Goal: Information Seeking & Learning: Learn about a topic

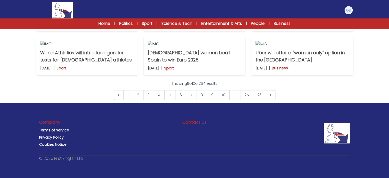
scroll to position [223, 0]
click at [110, 3] on img at bounding box center [86, 0] width 93 height 6
click at [255, 93] on link "26" at bounding box center [259, 95] width 13 height 10
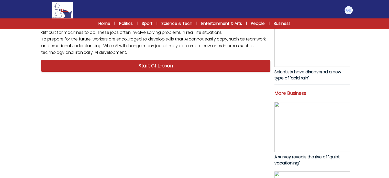
scroll to position [205, 0]
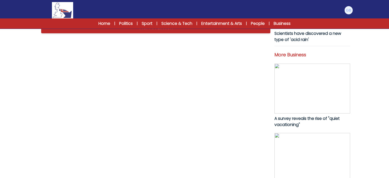
drag, startPoint x: 129, startPoint y: 122, endPoint x: 41, endPoint y: 41, distance: 120.0
copy p "Artificial intelligence (AI) is changing the way people work across the globe. …"
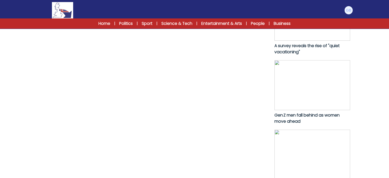
scroll to position [280, 0]
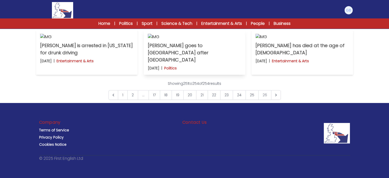
scroll to position [154, 0]
click at [195, 63] on p "[PERSON_NAME] goes to [GEOGRAPHIC_DATA] after [GEOGRAPHIC_DATA]" at bounding box center [194, 52] width 93 height 21
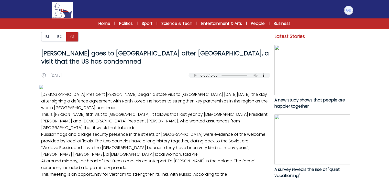
click at [346, 10] on img at bounding box center [348, 10] width 8 height 8
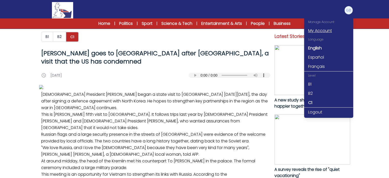
click at [319, 32] on link "My Account" at bounding box center [328, 30] width 49 height 9
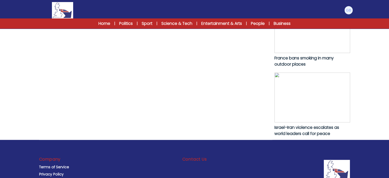
scroll to position [371, 0]
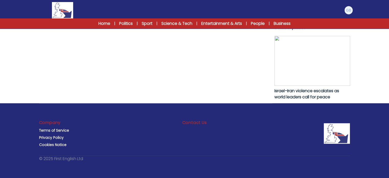
drag, startPoint x: 42, startPoint y: 87, endPoint x: 146, endPoint y: 81, distance: 104.3
copy p "Russian President Vladimir Putin began a state visit to Vietnam on Thursday 20 …"
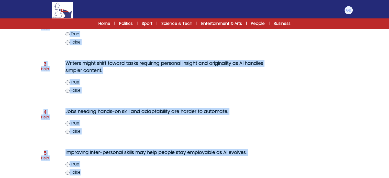
scroll to position [176, 0]
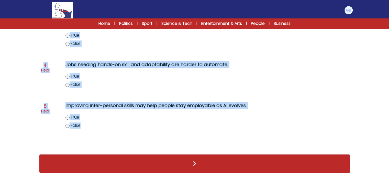
drag, startPoint x: 66, startPoint y: 110, endPoint x: 108, endPoint y: 130, distance: 46.7
click at [108, 130] on div "Question 1 Help AI is unlikely to impact roles involving repeated actions. True…" at bounding box center [194, 37] width 311 height 224
copy div "AI is unlikely to impact roles involving repeated actions. True False Question …"
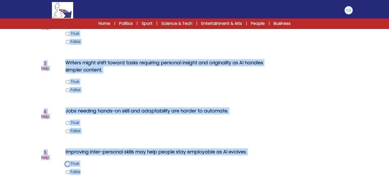
scroll to position [127, 0]
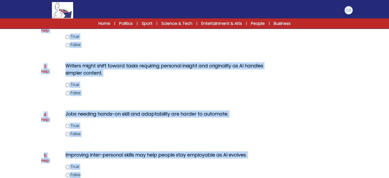
click at [65, 83] on label "True" at bounding box center [173, 85] width 217 height 6
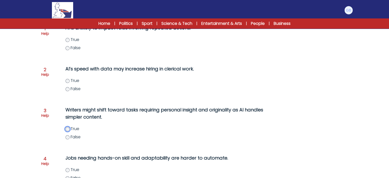
scroll to position [83, 0]
click at [69, 49] on div "Question 1 Help AI is unlikely to impact roles involving repeated actions. True…" at bounding box center [194, 130] width 311 height 224
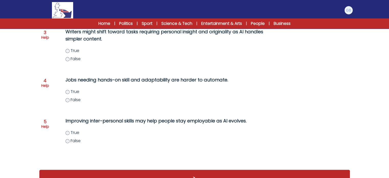
scroll to position [162, 0]
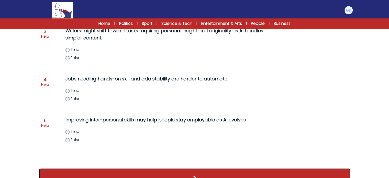
click at [178, 173] on button ">" at bounding box center [194, 177] width 311 height 19
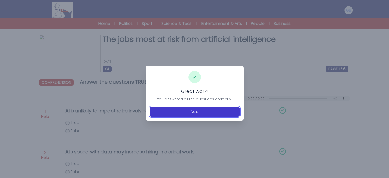
click at [206, 115] on button "Next" at bounding box center [195, 112] width 90 height 10
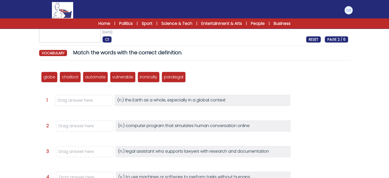
scroll to position [30, 0]
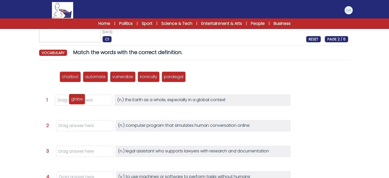
drag, startPoint x: 51, startPoint y: 78, endPoint x: 79, endPoint y: 100, distance: 35.8
click at [79, 100] on p "globe" at bounding box center [77, 99] width 12 height 6
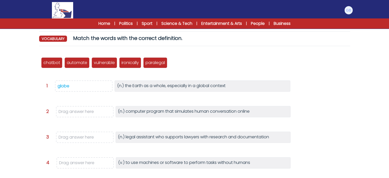
scroll to position [44, 0]
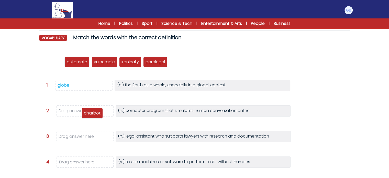
drag, startPoint x: 53, startPoint y: 61, endPoint x: 94, endPoint y: 112, distance: 65.2
click at [94, 112] on p "chatbot" at bounding box center [92, 113] width 17 height 6
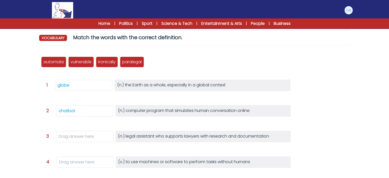
scroll to position [58, 0]
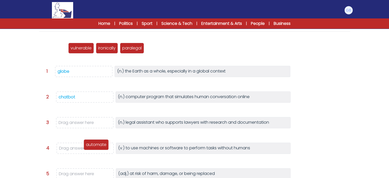
drag, startPoint x: 53, startPoint y: 49, endPoint x: 95, endPoint y: 145, distance: 105.2
click at [95, 145] on p "automate" at bounding box center [96, 144] width 20 height 6
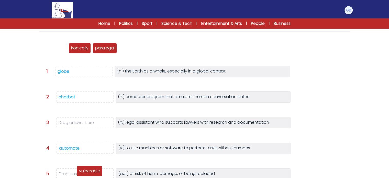
drag, startPoint x: 60, startPoint y: 51, endPoint x: 95, endPoint y: 174, distance: 127.8
click at [95, 174] on div "vulnerable" at bounding box center [90, 170] width 26 height 11
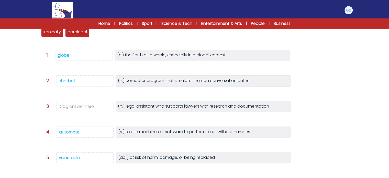
scroll to position [75, 0]
drag, startPoint x: 79, startPoint y: 36, endPoint x: 85, endPoint y: 112, distance: 76.4
click at [85, 112] on div "paralegal" at bounding box center [83, 108] width 24 height 11
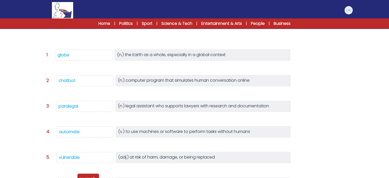
drag, startPoint x: 53, startPoint y: 31, endPoint x: 89, endPoint y: 178, distance: 151.2
click at [89, 177] on html "Manage Account My Account Language English Español Français B1" at bounding box center [194, 82] width 389 height 315
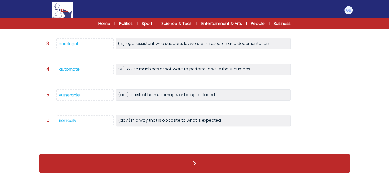
scroll to position [127, 0]
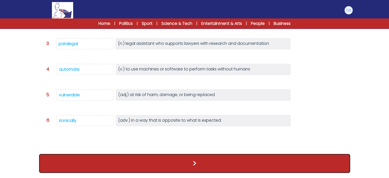
click at [167, 172] on button ">" at bounding box center [194, 163] width 311 height 19
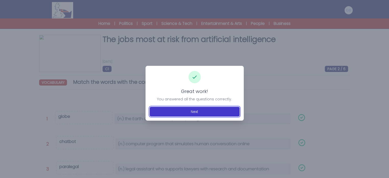
click at [203, 111] on button "Next" at bounding box center [195, 112] width 90 height 10
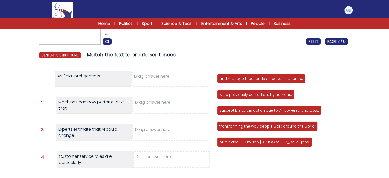
scroll to position [29, 0]
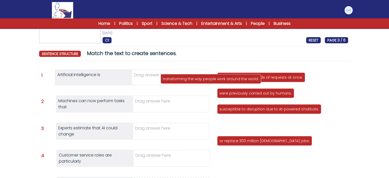
drag, startPoint x: 237, startPoint y: 126, endPoint x: 179, endPoint y: 79, distance: 74.8
click at [179, 79] on p "transforming the way people work around the world." at bounding box center [211, 78] width 96 height 5
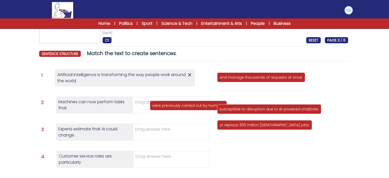
drag, startPoint x: 235, startPoint y: 93, endPoint x: 168, endPoint y: 105, distance: 68.3
click at [168, 105] on p "were previously carried out by humans." at bounding box center [188, 105] width 72 height 5
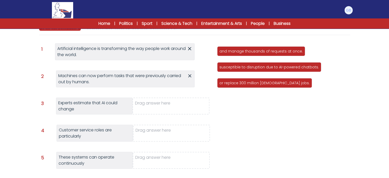
scroll to position [57, 0]
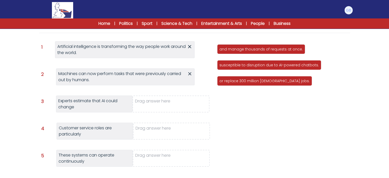
click at [191, 74] on icon at bounding box center [189, 73] width 3 height 3
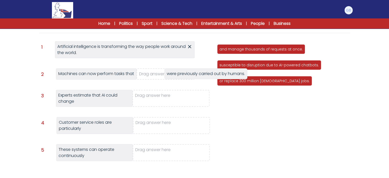
drag, startPoint x: 229, startPoint y: 92, endPoint x: 173, endPoint y: 70, distance: 60.5
click at [173, 70] on div "were previously carried out by humans." at bounding box center [205, 73] width 83 height 11
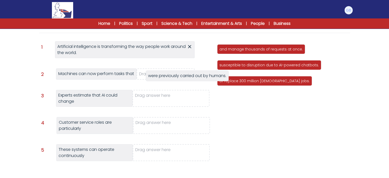
drag, startPoint x: 227, startPoint y: 98, endPoint x: 155, endPoint y: 76, distance: 74.8
click at [155, 76] on span "were previously carried out by humans." at bounding box center [187, 76] width 78 height 6
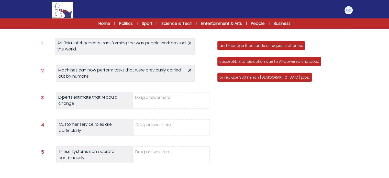
scroll to position [60, 0]
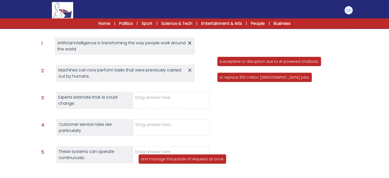
drag, startPoint x: 243, startPoint y: 44, endPoint x: 165, endPoint y: 158, distance: 138.2
click at [165, 158] on p "and manage thousands of requests at once." at bounding box center [182, 158] width 83 height 5
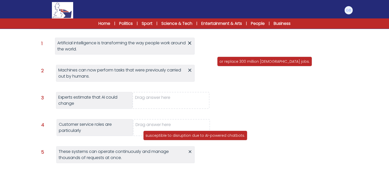
drag, startPoint x: 240, startPoint y: 47, endPoint x: 167, endPoint y: 131, distance: 111.3
click at [167, 133] on p "susceptible to disruption due to AI-powered chatbots." at bounding box center [195, 135] width 99 height 5
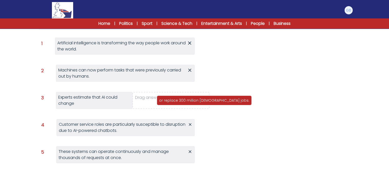
drag, startPoint x: 244, startPoint y: 44, endPoint x: 184, endPoint y: 98, distance: 81.3
click at [184, 98] on p "or replace 300 million full-time jobs." at bounding box center [204, 100] width 90 height 5
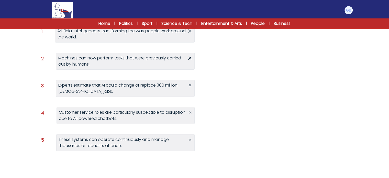
scroll to position [96, 0]
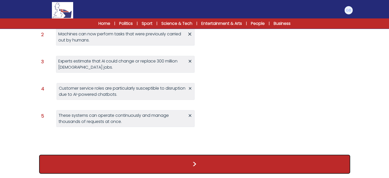
click at [193, 159] on button ">" at bounding box center [194, 163] width 311 height 19
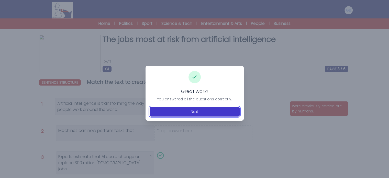
click at [195, 113] on button "Next" at bounding box center [195, 112] width 90 height 10
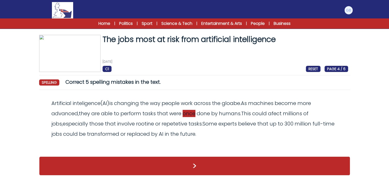
scroll to position [2, 0]
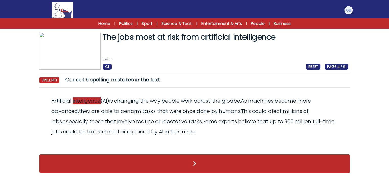
click at [93, 102] on span "inteligence" at bounding box center [87, 100] width 28 height 7
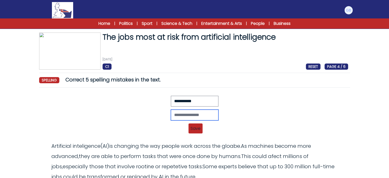
click at [198, 115] on input "text" at bounding box center [195, 114] width 48 height 11
type input "**********"
click at [196, 122] on div "**********" at bounding box center [194, 116] width 307 height 41
click at [196, 130] on span "Save" at bounding box center [195, 128] width 14 height 10
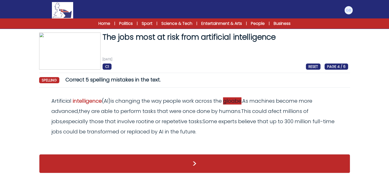
click at [232, 98] on span "gloabe" at bounding box center [232, 100] width 18 height 7
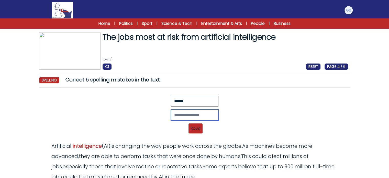
click at [201, 114] on input "text" at bounding box center [195, 114] width 48 height 11
type input "*****"
click at [198, 132] on span "Save" at bounding box center [195, 128] width 14 height 10
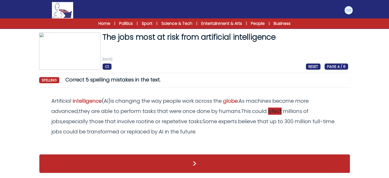
click at [275, 111] on span "afect" at bounding box center [275, 110] width 14 height 7
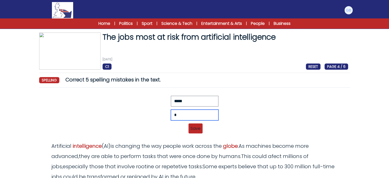
click at [192, 116] on input "*" at bounding box center [195, 114] width 48 height 11
type input "******"
click at [194, 126] on span "Save" at bounding box center [195, 128] width 14 height 10
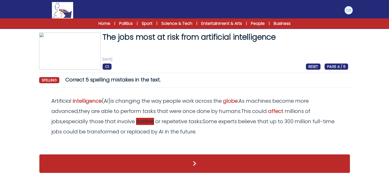
click at [136, 119] on span "rootine" at bounding box center [145, 121] width 18 height 7
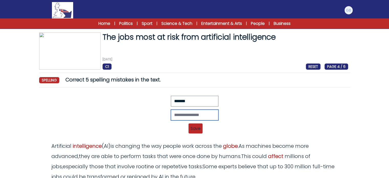
click at [197, 110] on input "text" at bounding box center [195, 114] width 48 height 11
type input "*******"
click at [198, 126] on span "Save" at bounding box center [195, 128] width 14 height 10
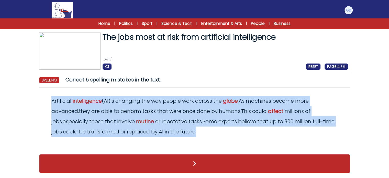
drag, startPoint x: 191, startPoint y: 128, endPoint x: 34, endPoint y: 99, distance: 159.7
click at [34, 99] on div "The jobs most at risk from artificial intelligence 8th August 2025 C1 RESET PAG…" at bounding box center [194, 105] width 327 height 146
copy odiv "Artificial intelligence ( AI ) is changing the way people work across the globe…"
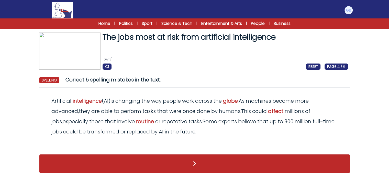
click at [230, 81] on div "spelling Correct 5 spelling mistakes in the text." at bounding box center [194, 79] width 311 height 7
click at [162, 123] on span "repetetive" at bounding box center [175, 121] width 26 height 7
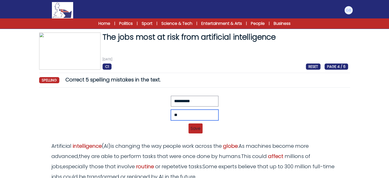
click at [201, 114] on input "**" at bounding box center [195, 114] width 48 height 11
type input "**********"
click at [196, 126] on span "Save" at bounding box center [195, 128] width 14 height 10
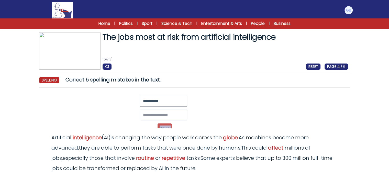
click at [196, 126] on div "Revert Save Artificial inteligence (AI) is changing the way people work across …" at bounding box center [194, 139] width 311 height 94
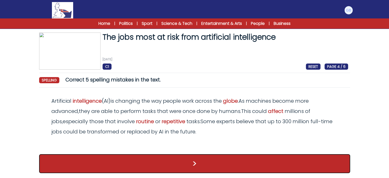
click at [204, 158] on button ">" at bounding box center [194, 163] width 311 height 19
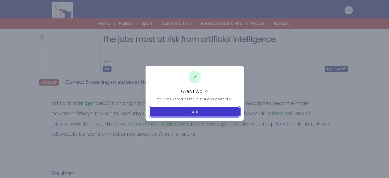
click at [198, 113] on button "Next" at bounding box center [195, 112] width 90 height 10
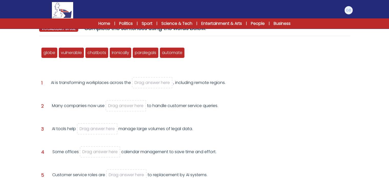
scroll to position [54, 0]
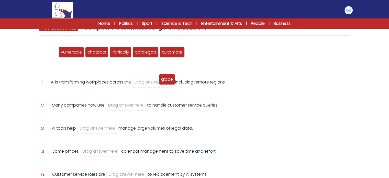
drag, startPoint x: 50, startPoint y: 55, endPoint x: 162, endPoint y: 83, distance: 115.2
click at [162, 83] on div "globe" at bounding box center [167, 79] width 16 height 11
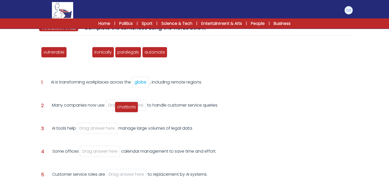
drag, startPoint x: 80, startPoint y: 53, endPoint x: 127, endPoint y: 108, distance: 72.2
click at [127, 108] on span "chatbots" at bounding box center [126, 107] width 19 height 6
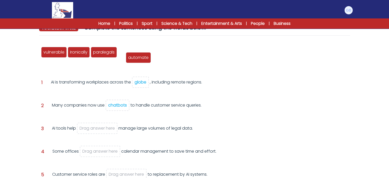
drag, startPoint x: 127, startPoint y: 52, endPoint x: 135, endPoint y: 57, distance: 9.2
click at [135, 57] on span "automate" at bounding box center [138, 57] width 20 height 6
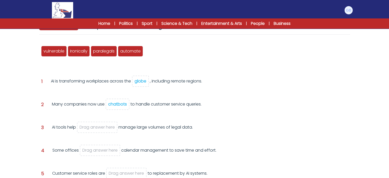
scroll to position [56, 0]
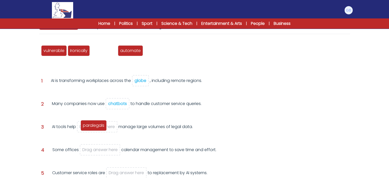
drag, startPoint x: 106, startPoint y: 49, endPoint x: 96, endPoint y: 125, distance: 76.3
click at [96, 125] on span "paralegals" at bounding box center [93, 125] width 21 height 6
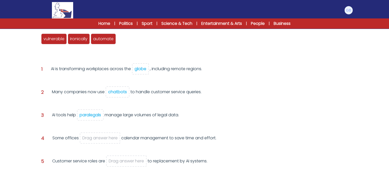
scroll to position [72, 0]
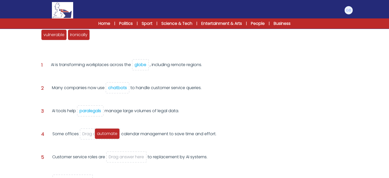
drag, startPoint x: 99, startPoint y: 35, endPoint x: 103, endPoint y: 134, distance: 98.8
click at [103, 134] on span "automate" at bounding box center [107, 133] width 20 height 6
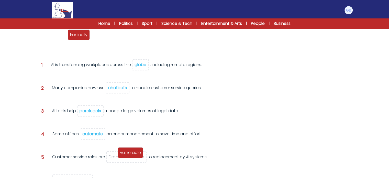
drag, startPoint x: 57, startPoint y: 34, endPoint x: 133, endPoint y: 151, distance: 140.3
click at [133, 151] on span "vulnerable" at bounding box center [130, 152] width 21 height 6
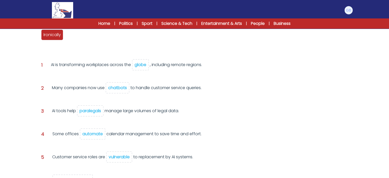
drag, startPoint x: 55, startPoint y: 41, endPoint x: 55, endPoint y: 38, distance: 3.3
click at [55, 38] on div "globe vulnerable chatbots Ironically paralegals automate" at bounding box center [194, 34] width 307 height 17
drag, startPoint x: 55, startPoint y: 38, endPoint x: 73, endPoint y: 178, distance: 141.2
click at [73, 177] on html "Manage Account My Account Language English Español Français B1" at bounding box center [194, 82] width 389 height 309
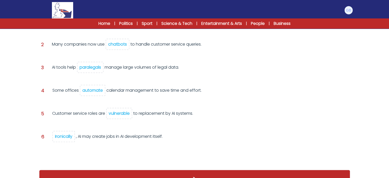
scroll to position [119, 0]
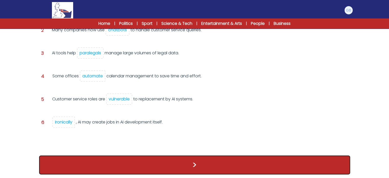
click at [144, 157] on button ">" at bounding box center [194, 164] width 311 height 19
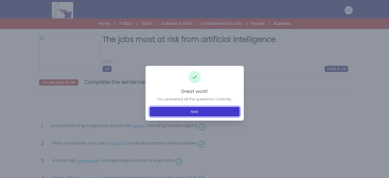
click at [198, 113] on button "Next" at bounding box center [195, 112] width 90 height 10
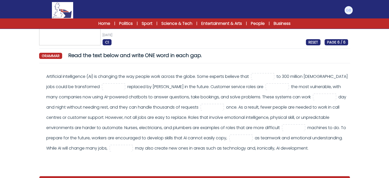
scroll to position [27, 0]
click at [269, 78] on input "text" at bounding box center [262, 77] width 20 height 6
type input "**"
click at [114, 105] on div "Artificial intelligence (AI) is changing the way people work across the globe. …" at bounding box center [197, 112] width 302 height 82
click at [112, 89] on input "text" at bounding box center [113, 87] width 20 height 6
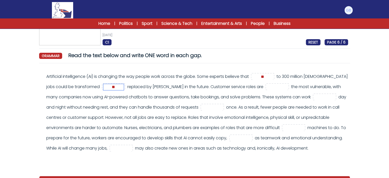
type input "**"
click at [192, 100] on div "Artificial intelligence (AI) is changing the way people work across the globe. …" at bounding box center [197, 112] width 302 height 82
click at [267, 87] on input "text" at bounding box center [277, 87] width 20 height 6
type input "*"
drag, startPoint x: 46, startPoint y: 75, endPoint x: 94, endPoint y: 167, distance: 103.4
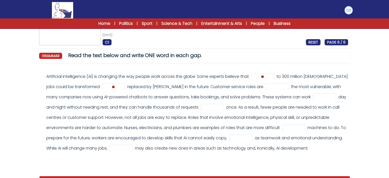
click at [94, 158] on div "Artificial intelligence (AI) is changing the way people work across the globe. …" at bounding box center [194, 114] width 307 height 87
copy div "Artificial intelligence (AI) is changing the way people work across the globe. …"
click at [267, 84] on input "text" at bounding box center [277, 87] width 20 height 6
type input "*****"
click at [132, 118] on div "Artificial intelligence (AI) is changing the way people work across the globe. …" at bounding box center [197, 112] width 302 height 82
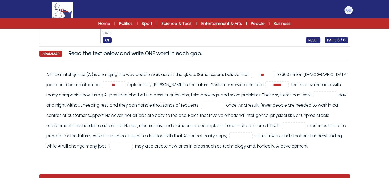
scroll to position [29, 0]
click at [322, 95] on input "text" at bounding box center [324, 95] width 20 height 6
type input "***"
click at [111, 127] on div "Artificial intelligence (AI) is changing the way people work across the globe. …" at bounding box center [197, 110] width 302 height 82
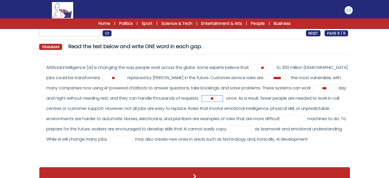
click at [216, 97] on input "**" at bounding box center [212, 98] width 20 height 6
type input "**"
click at [228, 112] on div "Artificial intelligence (AI) is changing the way people work across the globe. …" at bounding box center [197, 103] width 302 height 82
click at [302, 117] on input "text" at bounding box center [293, 119] width 20 height 6
type input "***"
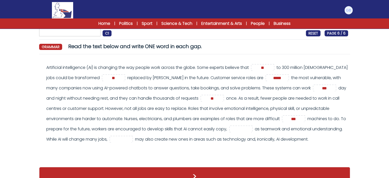
click at [176, 125] on div "Artificial intelligence (AI) is changing the way people work across the globe. …" at bounding box center [197, 103] width 302 height 82
click at [251, 129] on input "*" at bounding box center [241, 129] width 20 height 6
type input "****"
click at [276, 144] on div "Artificial intelligence (AI) is changing the way people work across the globe. …" at bounding box center [197, 103] width 302 height 82
click at [131, 138] on input "text" at bounding box center [121, 139] width 20 height 6
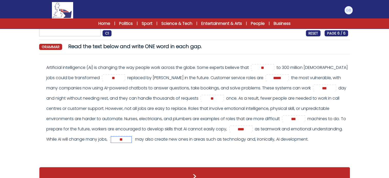
type input "*"
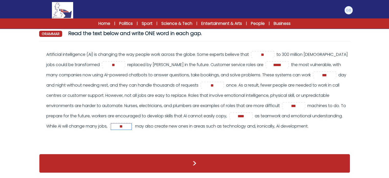
scroll to position [59, 0]
type input "**"
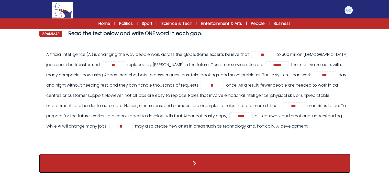
click at [168, 164] on button ">" at bounding box center [194, 163] width 311 height 19
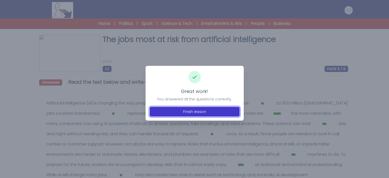
click at [179, 113] on button "Finish lesson" at bounding box center [195, 112] width 90 height 10
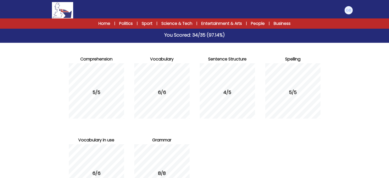
scroll to position [37, 0]
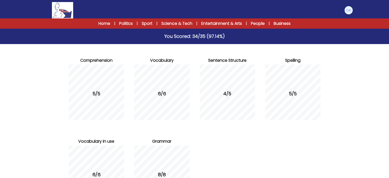
click at [222, 88] on div "4/5" at bounding box center [227, 93] width 55 height 62
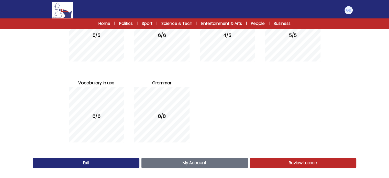
click at [266, 166] on link "Review Lesson Review" at bounding box center [303, 163] width 106 height 10
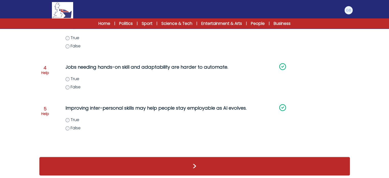
scroll to position [176, 0]
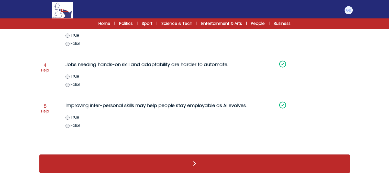
click at [266, 166] on div ">" at bounding box center [194, 163] width 311 height 19
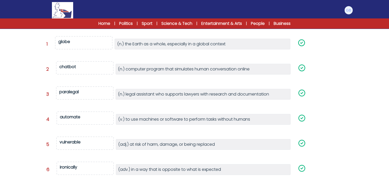
scroll to position [126, 0]
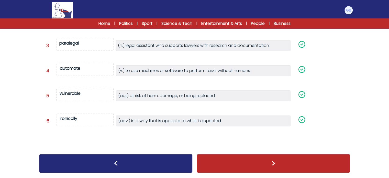
click at [266, 166] on div ">" at bounding box center [273, 163] width 153 height 19
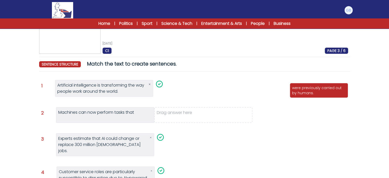
scroll to position [21, 0]
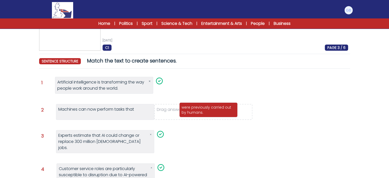
drag, startPoint x: 307, startPoint y: 82, endPoint x: 194, endPoint y: 104, distance: 115.0
click at [194, 105] on p "were previously carried out by humans." at bounding box center [209, 110] width 54 height 10
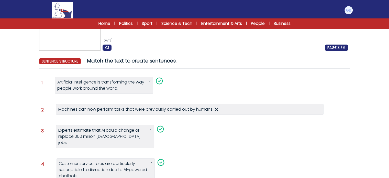
scroll to position [96, 0]
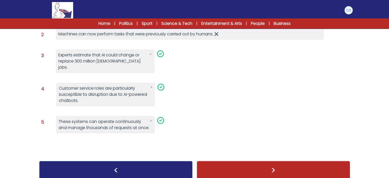
click at [229, 164] on div ">" at bounding box center [273, 170] width 153 height 19
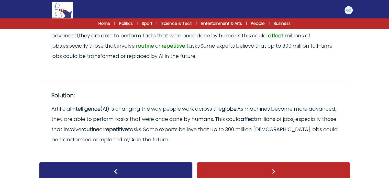
scroll to position [86, 0]
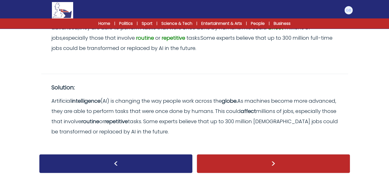
click at [229, 164] on div ">" at bounding box center [273, 163] width 153 height 19
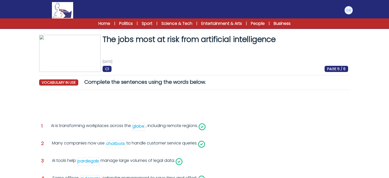
scroll to position [86, 0]
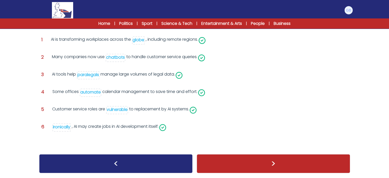
click at [254, 161] on div ">" at bounding box center [273, 163] width 153 height 19
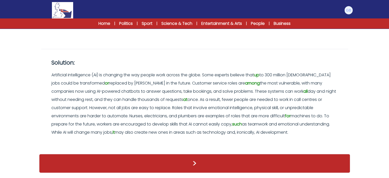
scroll to position [166, 0]
click at [254, 161] on div ">" at bounding box center [194, 163] width 311 height 19
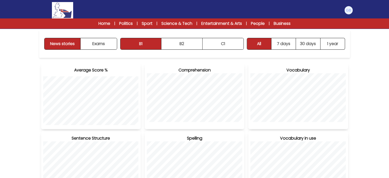
scroll to position [72, 0]
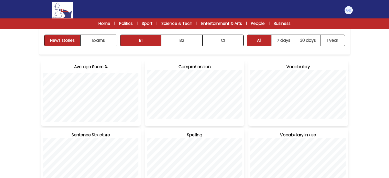
click at [223, 46] on button "C1" at bounding box center [223, 40] width 41 height 11
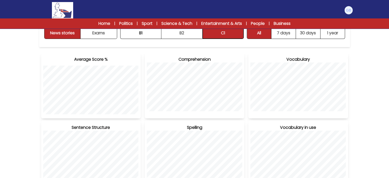
scroll to position [243, 0]
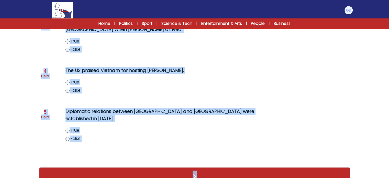
scroll to position [183, 0]
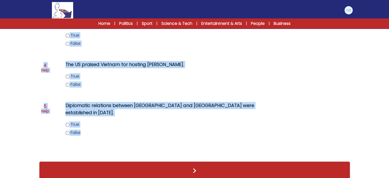
drag, startPoint x: 66, startPoint y: 83, endPoint x: 102, endPoint y: 137, distance: 64.2
click at [102, 137] on div "Question 1 Help Vladimir Putin's visit to Vietnam is his sixth visit to the cou…" at bounding box center [194, 37] width 311 height 238
copy div "Vladimir Putin's visit to Vietnam is his sixth visit to the country. True False…"
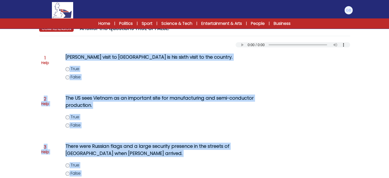
scroll to position [53, 0]
click at [66, 119] on label "True" at bounding box center [173, 117] width 217 height 6
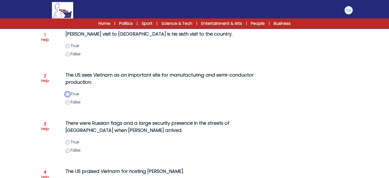
scroll to position [79, 0]
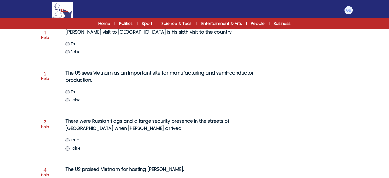
click at [70, 141] on label "True" at bounding box center [173, 140] width 217 height 6
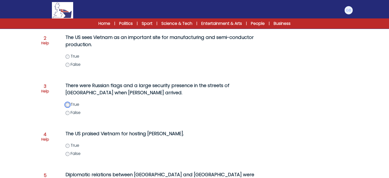
scroll to position [114, 0]
click at [69, 156] on label "False" at bounding box center [173, 154] width 217 height 6
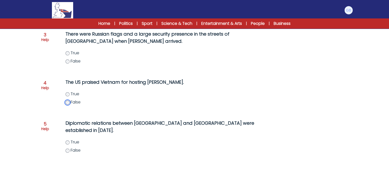
scroll to position [166, 0]
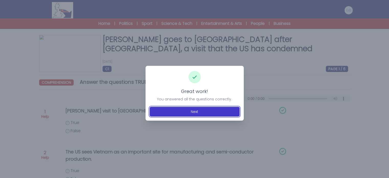
click at [193, 114] on button "Next" at bounding box center [195, 112] width 90 height 10
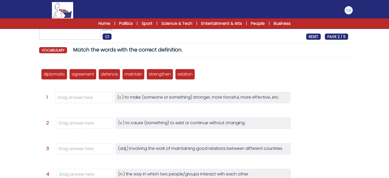
scroll to position [37, 0]
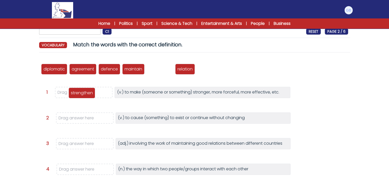
drag, startPoint x: 155, startPoint y: 68, endPoint x: 77, endPoint y: 92, distance: 81.5
click at [77, 92] on p "strengthen" at bounding box center [82, 93] width 22 height 6
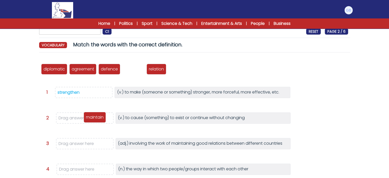
drag, startPoint x: 132, startPoint y: 70, endPoint x: 91, endPoint y: 120, distance: 65.1
click at [91, 120] on p "maintain" at bounding box center [95, 117] width 18 height 6
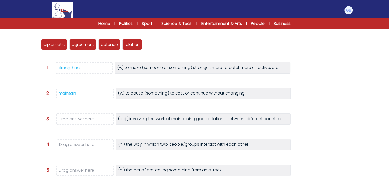
scroll to position [64, 0]
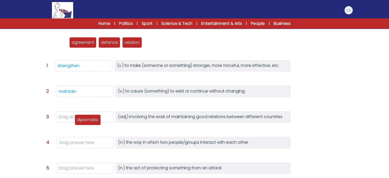
drag, startPoint x: 53, startPoint y: 39, endPoint x: 86, endPoint y: 115, distance: 83.3
click at [86, 115] on div "diplomatic" at bounding box center [88, 119] width 26 height 11
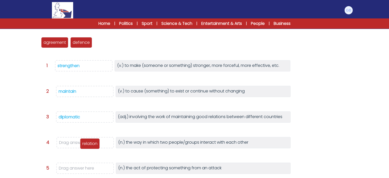
drag, startPoint x: 101, startPoint y: 41, endPoint x: 87, endPoint y: 141, distance: 101.0
click at [87, 141] on p "relation" at bounding box center [89, 143] width 15 height 6
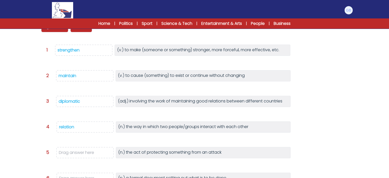
scroll to position [79, 0]
drag, startPoint x: 77, startPoint y: 29, endPoint x: 92, endPoint y: 155, distance: 127.2
click at [92, 155] on p "defence" at bounding box center [95, 154] width 17 height 6
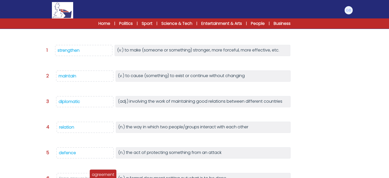
drag, startPoint x: 46, startPoint y: 31, endPoint x: 95, endPoint y: 178, distance: 154.8
click at [95, 177] on html "Manage Account My Account Language English Español Français B1" at bounding box center [194, 78] width 389 height 315
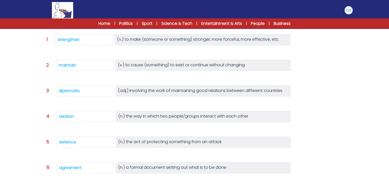
scroll to position [129, 0]
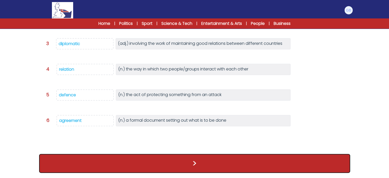
click at [171, 165] on button ">" at bounding box center [194, 163] width 311 height 19
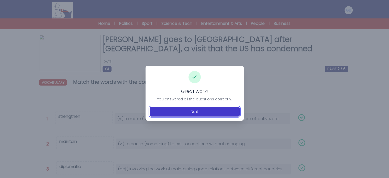
click at [211, 111] on button "Next" at bounding box center [195, 112] width 90 height 10
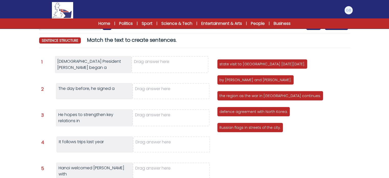
scroll to position [42, 0]
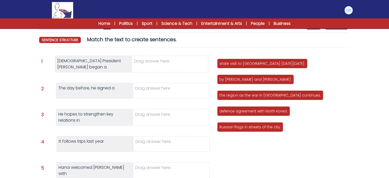
click at [242, 113] on p "defence agreement with North Korea." at bounding box center [253, 110] width 68 height 5
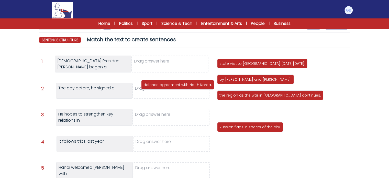
drag, startPoint x: 242, startPoint y: 113, endPoint x: 166, endPoint y: 87, distance: 80.3
click at [166, 87] on p "defence agreement with North Korea." at bounding box center [177, 84] width 68 height 5
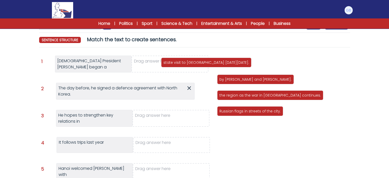
drag, startPoint x: 229, startPoint y: 64, endPoint x: 173, endPoint y: 63, distance: 56.5
click at [173, 63] on p "state visit to [GEOGRAPHIC_DATA] [DATE][DATE]." at bounding box center [206, 62] width 86 height 5
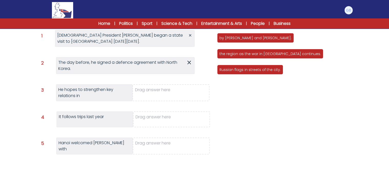
scroll to position [65, 0]
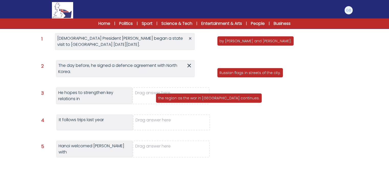
drag, startPoint x: 230, startPoint y: 55, endPoint x: 167, endPoint y: 93, distance: 73.9
click at [167, 95] on p "the region as the war in [GEOGRAPHIC_DATA] continues." at bounding box center [209, 97] width 102 height 5
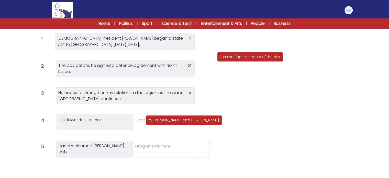
drag, startPoint x: 253, startPoint y: 37, endPoint x: 181, endPoint y: 118, distance: 108.5
click at [181, 118] on div "by [PERSON_NAME] and [PERSON_NAME]." at bounding box center [184, 120] width 77 height 10
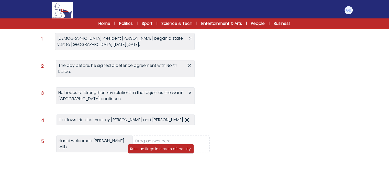
drag, startPoint x: 261, startPoint y: 38, endPoint x: 171, endPoint y: 148, distance: 142.3
click at [171, 148] on div "Russian flags in streets of the city." at bounding box center [161, 149] width 66 height 10
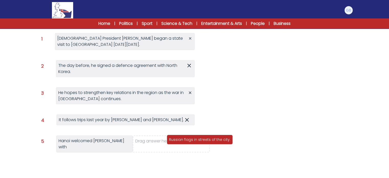
drag, startPoint x: 238, startPoint y: 39, endPoint x: 187, endPoint y: 139, distance: 112.4
click at [187, 139] on p "Russian flags in streets of the city." at bounding box center [199, 139] width 61 height 5
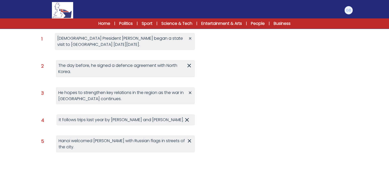
scroll to position [84, 0]
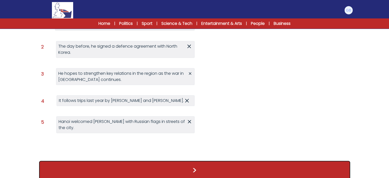
click at [195, 161] on button ">" at bounding box center [194, 170] width 311 height 19
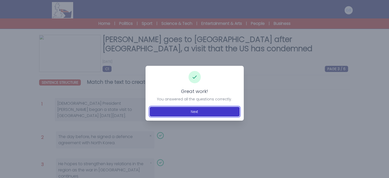
click at [193, 111] on button "Next" at bounding box center [195, 112] width 90 height 10
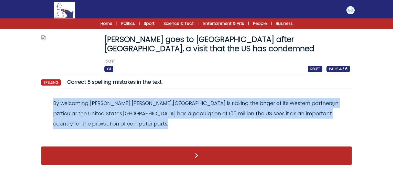
drag, startPoint x: 73, startPoint y: 121, endPoint x: 44, endPoint y: 104, distance: 33.4
click at [44, 104] on div "By welcoming Vladimir Putin , Vietnam is ribking the bnger of its Western partn…" at bounding box center [196, 113] width 307 height 31
copy odiv "By welcoming Vladimir Putin , Vietnam is ribking the bnger of its Western partn…"
click at [232, 104] on span "ribking" at bounding box center [240, 102] width 17 height 7
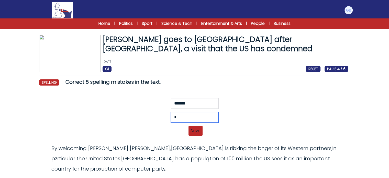
click at [182, 117] on input "*" at bounding box center [195, 117] width 48 height 11
type input "*******"
click at [196, 131] on span "Save" at bounding box center [195, 131] width 14 height 10
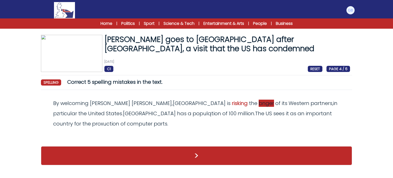
click at [259, 101] on span "bnger" at bounding box center [266, 102] width 15 height 7
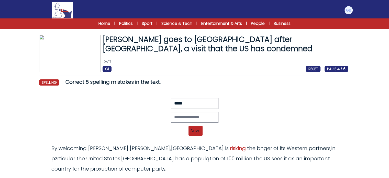
click at [186, 111] on div "Revert Save By welcoming Vladimir Putin, Vietnam is ribking the bnger of its We…" at bounding box center [194, 118] width 307 height 41
click at [182, 122] on input "text" at bounding box center [195, 117] width 48 height 11
type input "*****"
click at [195, 133] on span "Save" at bounding box center [195, 131] width 14 height 10
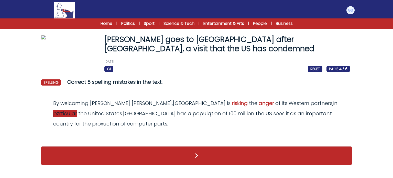
click at [77, 110] on span "pzrticular" at bounding box center [65, 113] width 24 height 7
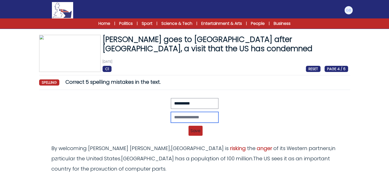
click at [185, 116] on input "text" at bounding box center [195, 117] width 48 height 11
type input "**********"
click at [195, 128] on span "Save" at bounding box center [195, 131] width 14 height 10
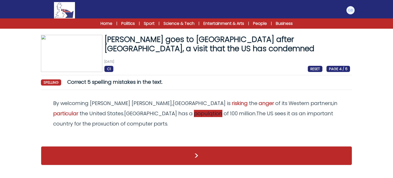
click at [194, 112] on span "populqtion" at bounding box center [208, 113] width 28 height 7
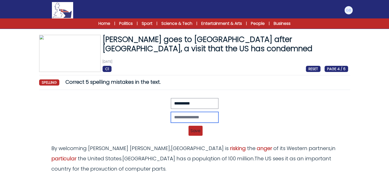
click at [204, 117] on input "text" at bounding box center [195, 117] width 48 height 11
type input "*"
type input "**********"
click at [201, 133] on span "Save" at bounding box center [195, 131] width 14 height 10
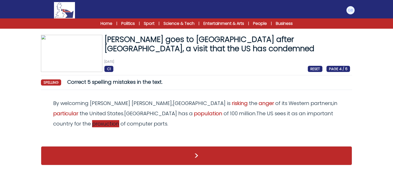
click at [119, 120] on span "proxuction" at bounding box center [105, 123] width 27 height 7
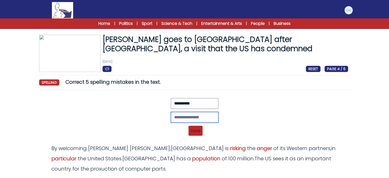
click at [193, 118] on input "text" at bounding box center [195, 117] width 48 height 11
type input "**********"
click at [192, 125] on div "**********" at bounding box center [194, 118] width 307 height 41
click at [194, 127] on span "Save" at bounding box center [195, 131] width 14 height 10
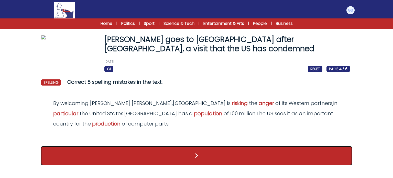
click at [197, 151] on button ">" at bounding box center [196, 155] width 311 height 19
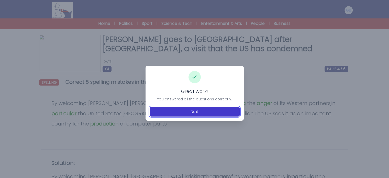
click at [202, 110] on button "Next" at bounding box center [195, 112] width 90 height 10
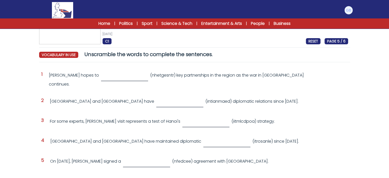
scroll to position [28, 0]
click at [114, 77] on input "text" at bounding box center [124, 75] width 47 height 11
drag, startPoint x: 50, startPoint y: 74, endPoint x: 52, endPoint y: 82, distance: 8.3
click at [52, 82] on div "Question 1 Putin hopes to (nhetgesntr) key partnerships in the region as the wa…" at bounding box center [194, 81] width 307 height 22
drag, startPoint x: 47, startPoint y: 75, endPoint x: 49, endPoint y: 75, distance: 2.7
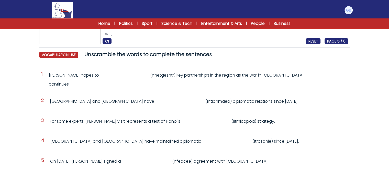
click at [49, 75] on div "Question 1 Putin hopes to (nhetgesntr) key partnerships in the region as the wa…" at bounding box center [194, 81] width 307 height 22
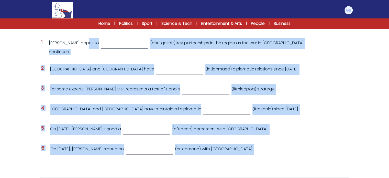
scroll to position [76, 0]
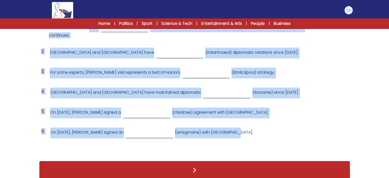
drag, startPoint x: 49, startPoint y: 75, endPoint x: 228, endPoint y: 128, distance: 187.1
click at [228, 128] on div "Question 1 Putin hopes to (nhetgesntr) key partnerships in the region as the wa…" at bounding box center [194, 86] width 311 height 138
copy div "Putin hopes to (nhetgesntr) key partnerships in the region as the war in Ukrain…"
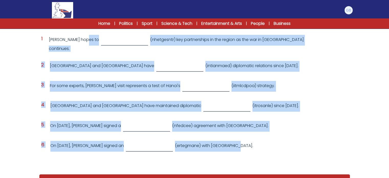
scroll to position [61, 0]
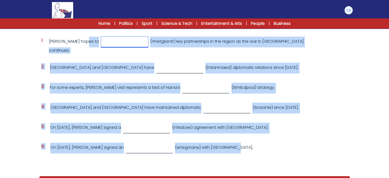
click at [111, 46] on input "text" at bounding box center [124, 42] width 47 height 11
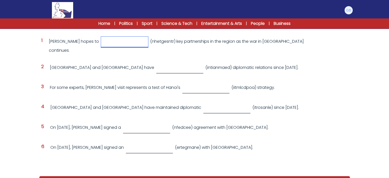
paste input "**********"
type input "**********"
paste input "**********"
click at [156, 63] on input "**********" at bounding box center [179, 68] width 47 height 11
type input "**********"
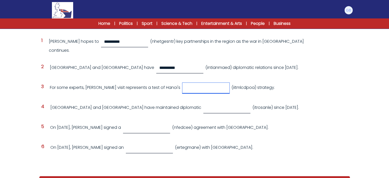
paste input "**********"
click at [183, 83] on input "**********" at bounding box center [205, 88] width 47 height 11
type input "**********"
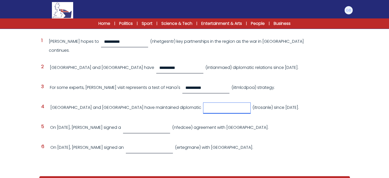
paste input "*********"
click at [203, 103] on input "*********" at bounding box center [226, 108] width 47 height 11
type input "*********"
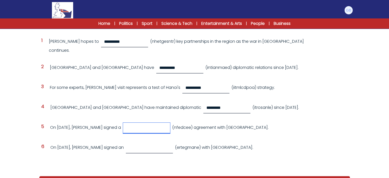
paste input "*******"
click at [133, 123] on input "*******" at bounding box center [146, 127] width 47 height 11
type input "*******"
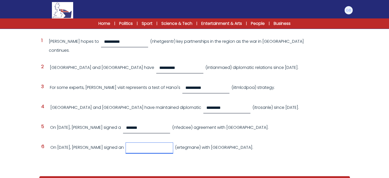
click at [131, 144] on input "text" at bounding box center [149, 147] width 47 height 11
paste input "*********"
type input "*********"
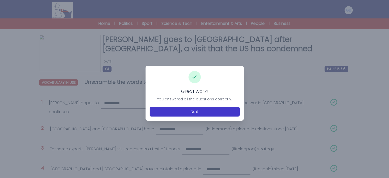
drag, startPoint x: 191, startPoint y: 116, endPoint x: 194, endPoint y: 110, distance: 6.8
click at [194, 110] on div "Great work! You answered all the questions correctly. Next" at bounding box center [195, 93] width 98 height 55
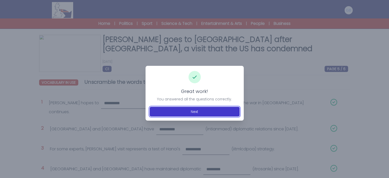
click at [194, 110] on button "Next" at bounding box center [195, 112] width 90 height 10
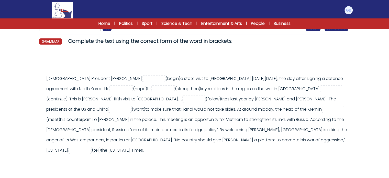
scroll to position [43, 0]
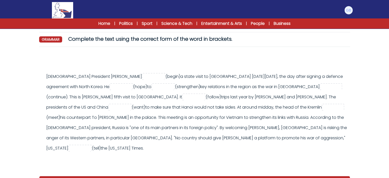
drag, startPoint x: 47, startPoint y: 76, endPoint x: 72, endPoint y: 150, distance: 77.8
click at [72, 150] on div "Russian President Vladimir Putin (begin)" at bounding box center [197, 112] width 302 height 82
copy div "Russian President Vladimir Putin (begin) a state visit to Vietnam on Thursday 2…"
click at [143, 77] on input "text" at bounding box center [153, 77] width 20 height 6
type input "*****"
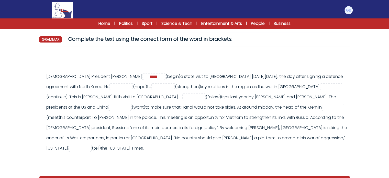
click at [109, 83] on span at bounding box center [121, 86] width 24 height 7
click at [111, 85] on input "text" at bounding box center [121, 87] width 20 height 6
type input "*****"
click at [107, 108] on div "Russian President Vladimir Putin ***** (begin) *****" at bounding box center [197, 112] width 302 height 82
paste input "**********"
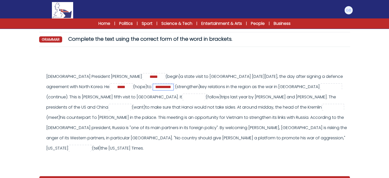
click at [155, 88] on input "**********" at bounding box center [163, 87] width 20 height 6
type input "**********"
click at [111, 86] on input "*****" at bounding box center [121, 87] width 20 height 6
type input "*****"
click at [112, 98] on div "Russian President Vladimir Putin ***** (begin) *****" at bounding box center [197, 112] width 302 height 82
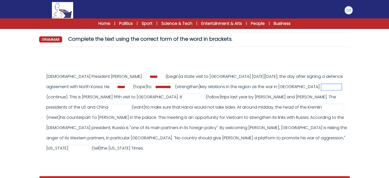
paste input "*********"
click at [321, 88] on input "*********" at bounding box center [331, 87] width 20 height 6
type input "*********"
click at [248, 108] on div "Russian President Vladimir Putin ***** (begin) *****" at bounding box center [197, 112] width 302 height 82
paste input "*******"
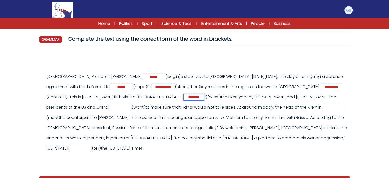
click at [184, 96] on input "*******" at bounding box center [194, 97] width 20 height 6
type input "*******"
click at [110, 104] on input "*" at bounding box center [120, 107] width 20 height 6
type input "******"
click at [323, 107] on input "text" at bounding box center [333, 107] width 20 height 6
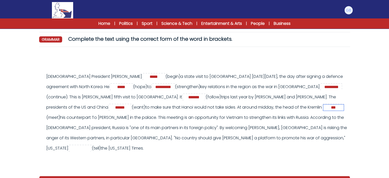
type input "***"
click at [90, 145] on input "text" at bounding box center [80, 148] width 20 height 6
type input "****"
click at [274, 162] on div "**********" at bounding box center [194, 111] width 311 height 120
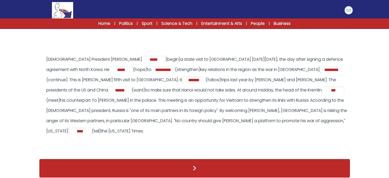
scroll to position [69, 0]
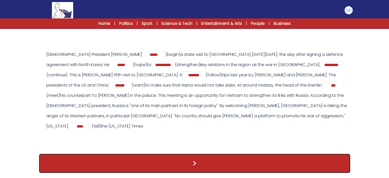
click at [267, 164] on button ">" at bounding box center [194, 163] width 311 height 19
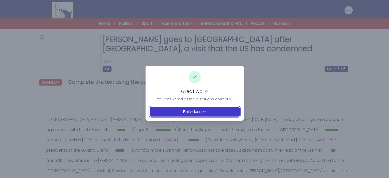
click at [216, 113] on button "Finish lesson" at bounding box center [195, 112] width 90 height 10
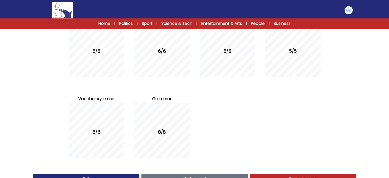
scroll to position [95, 0]
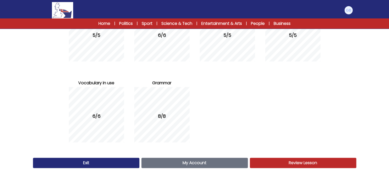
click at [239, 167] on link "My Account Account" at bounding box center [194, 163] width 106 height 10
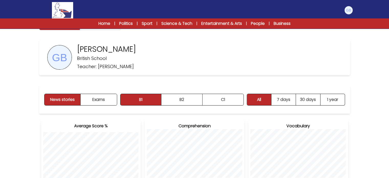
scroll to position [5, 0]
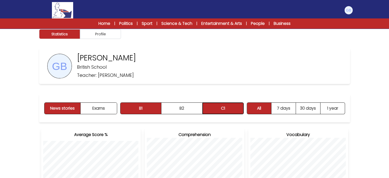
click at [227, 103] on button "C1" at bounding box center [223, 108] width 41 height 11
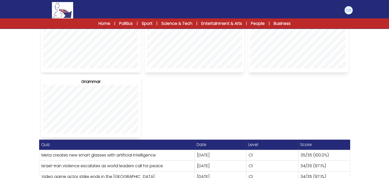
scroll to position [254, 0]
